Goal: Information Seeking & Learning: Find specific fact

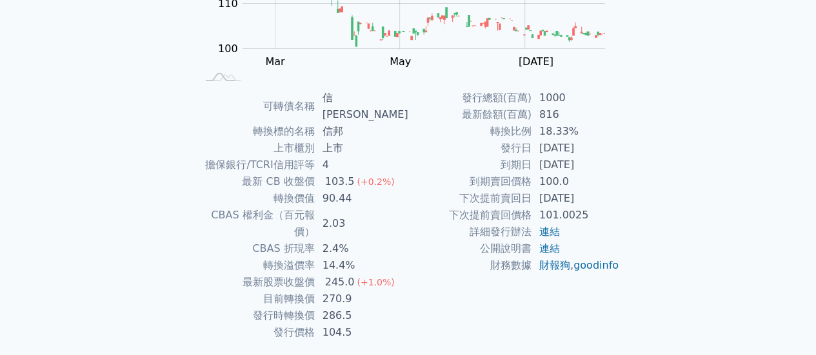
scroll to position [241, 0]
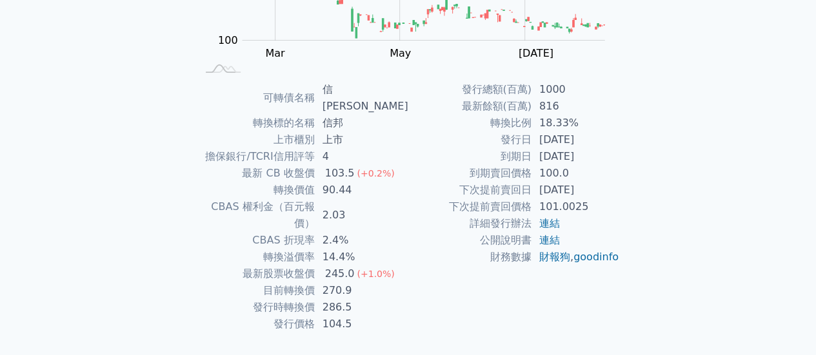
click at [293, 182] on td "轉換價值" at bounding box center [256, 190] width 118 height 17
click at [315, 148] on td "擔保銀行/TCRI信用評等" at bounding box center [256, 156] width 118 height 17
click at [259, 165] on td "最新 CB 收盤價" at bounding box center [256, 173] width 118 height 17
click at [290, 165] on td "最新 CB 收盤價" at bounding box center [256, 173] width 118 height 17
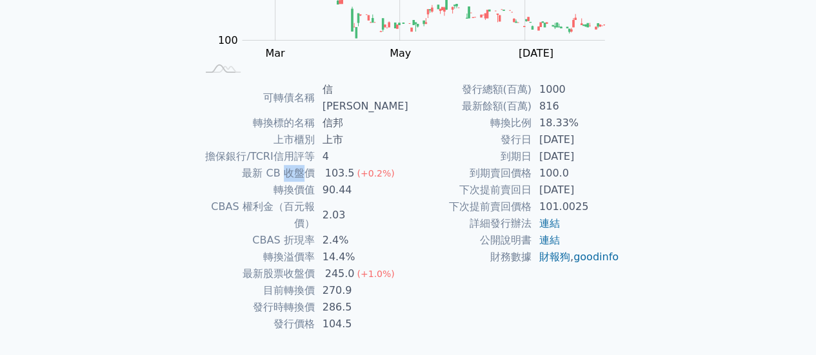
click at [290, 165] on td "最新 CB 收盤價" at bounding box center [256, 173] width 118 height 17
click at [294, 182] on td "轉換價值" at bounding box center [256, 190] width 118 height 17
click at [298, 283] on td "目前轉換價" at bounding box center [256, 291] width 118 height 17
click at [305, 266] on td "最新股票收盤價" at bounding box center [256, 274] width 118 height 17
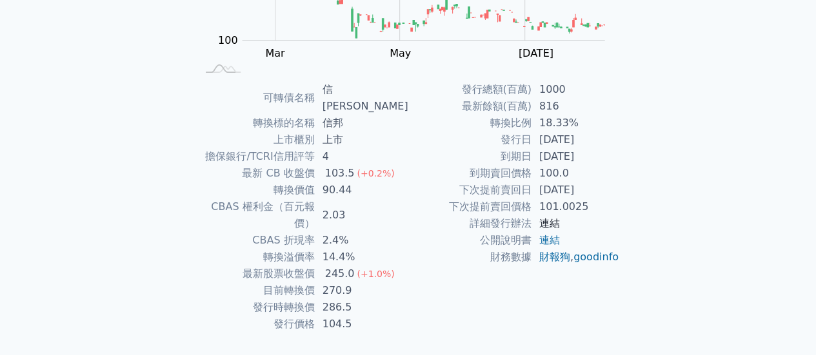
click at [554, 225] on link "連結" at bounding box center [549, 223] width 21 height 12
click at [548, 239] on link "連結" at bounding box center [549, 240] width 21 height 12
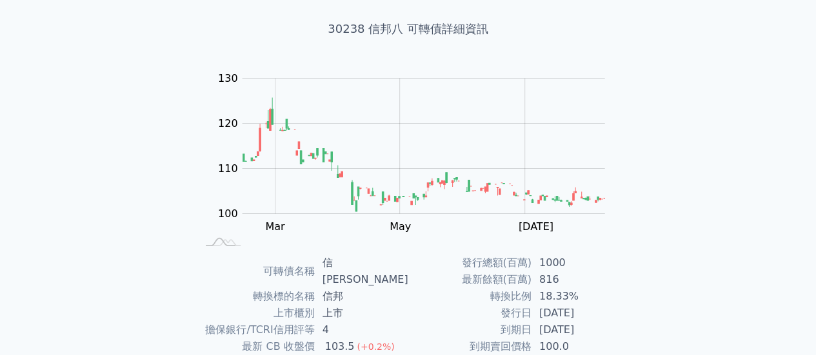
scroll to position [48, 0]
